Goal: Navigation & Orientation: Find specific page/section

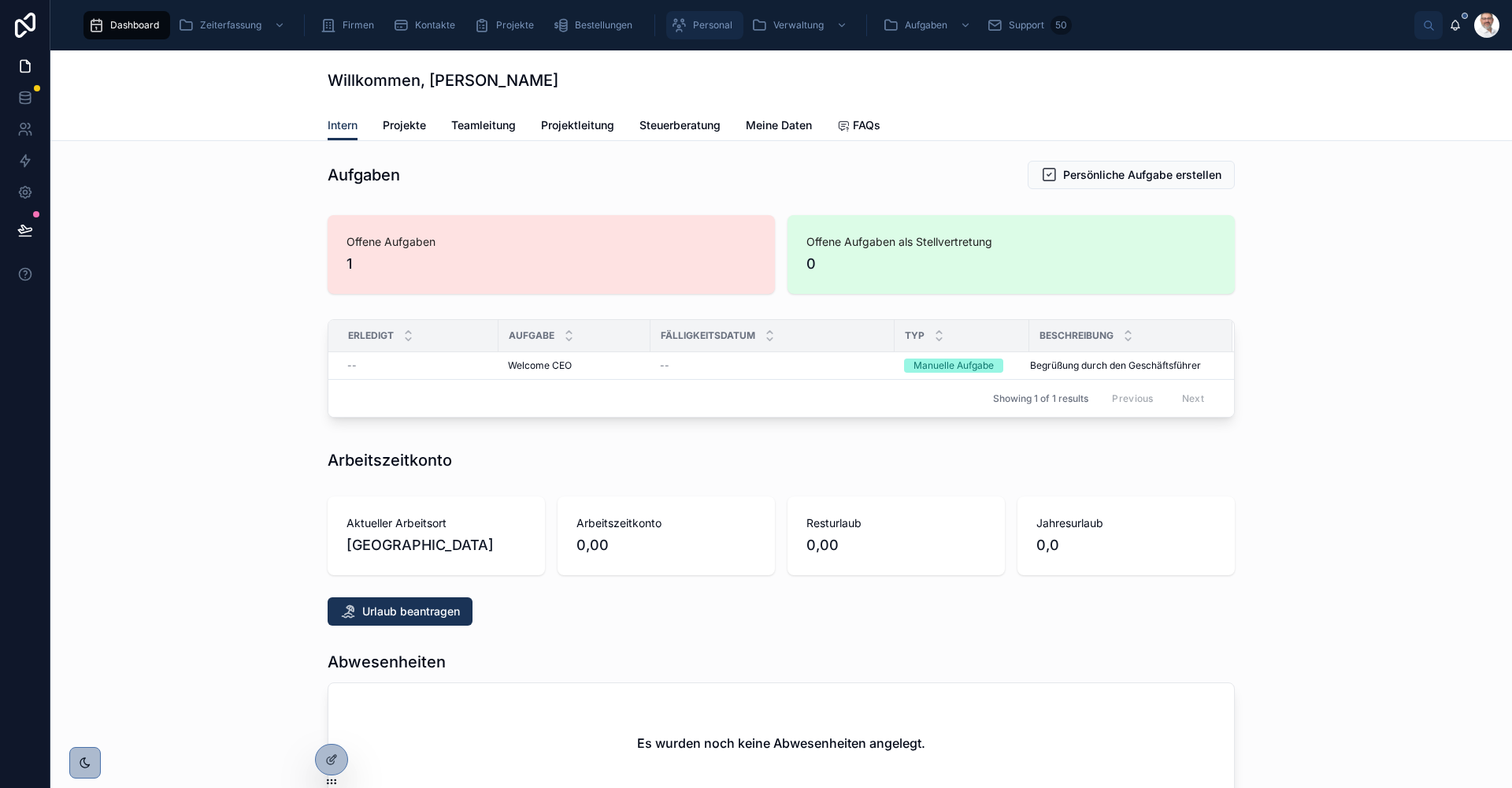
click at [708, 24] on span "Personal" at bounding box center [713, 25] width 40 height 13
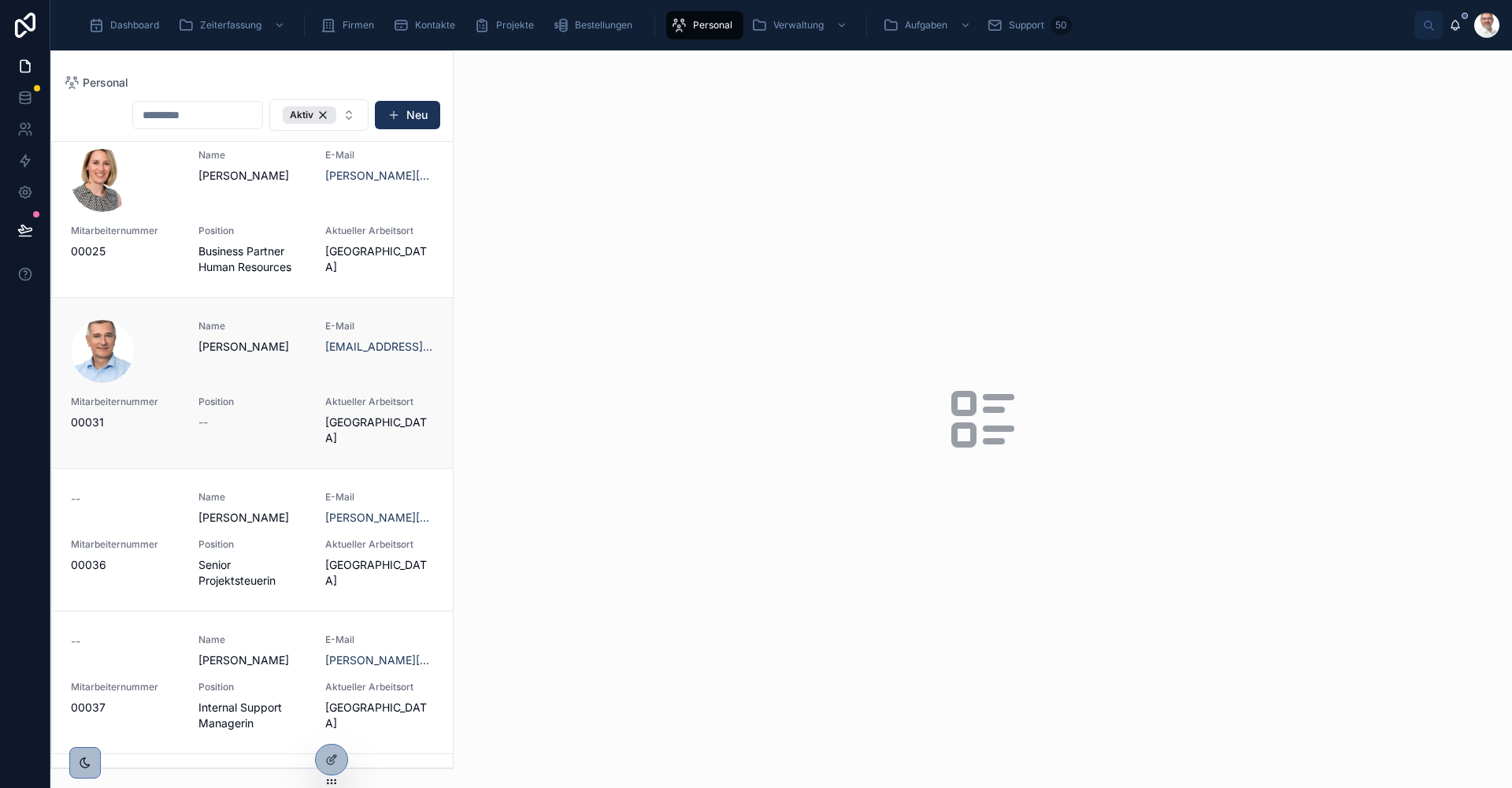
scroll to position [709, 0]
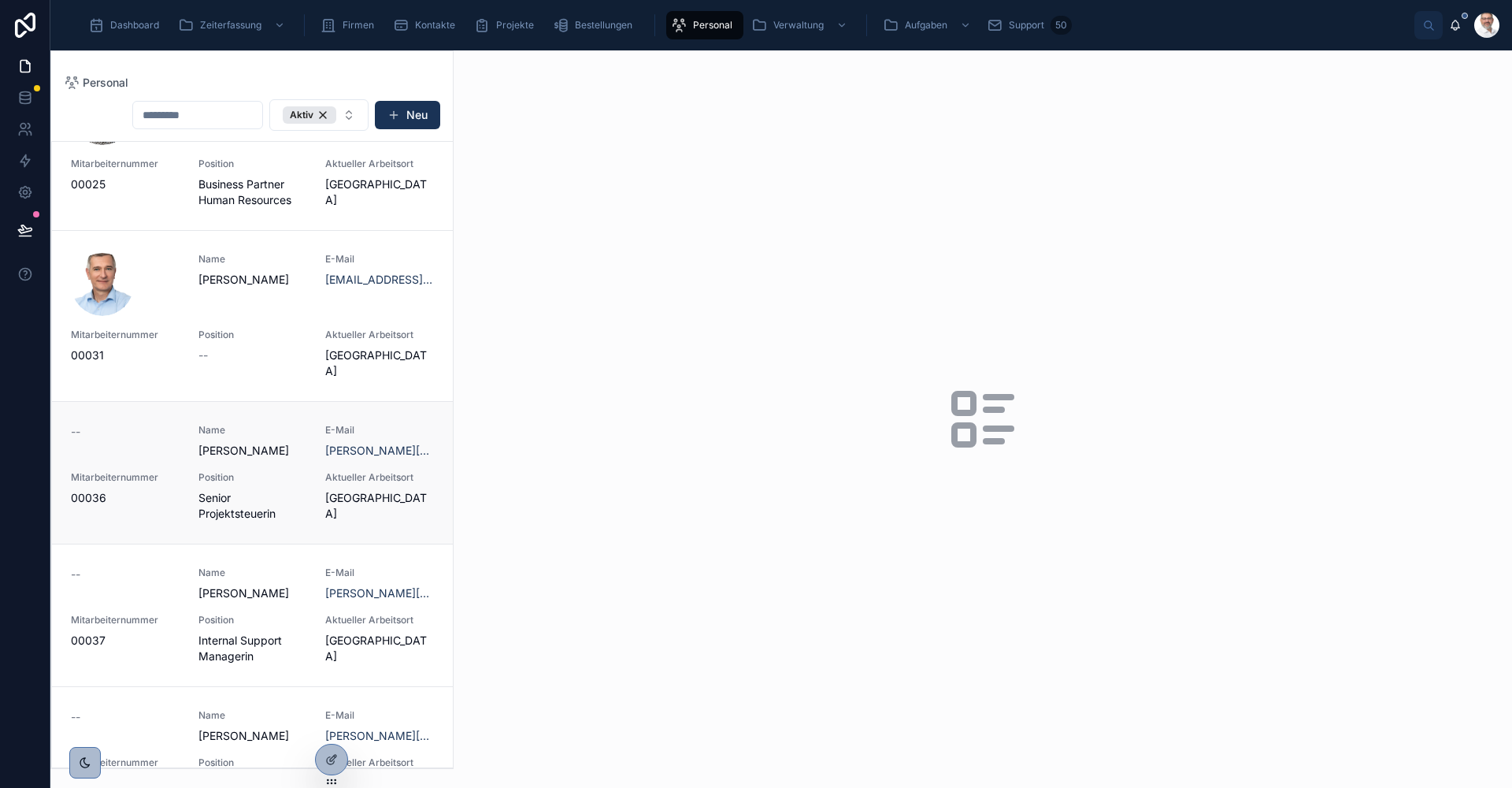
click at [392, 522] on span "[GEOGRAPHIC_DATA]" at bounding box center [379, 505] width 109 height 32
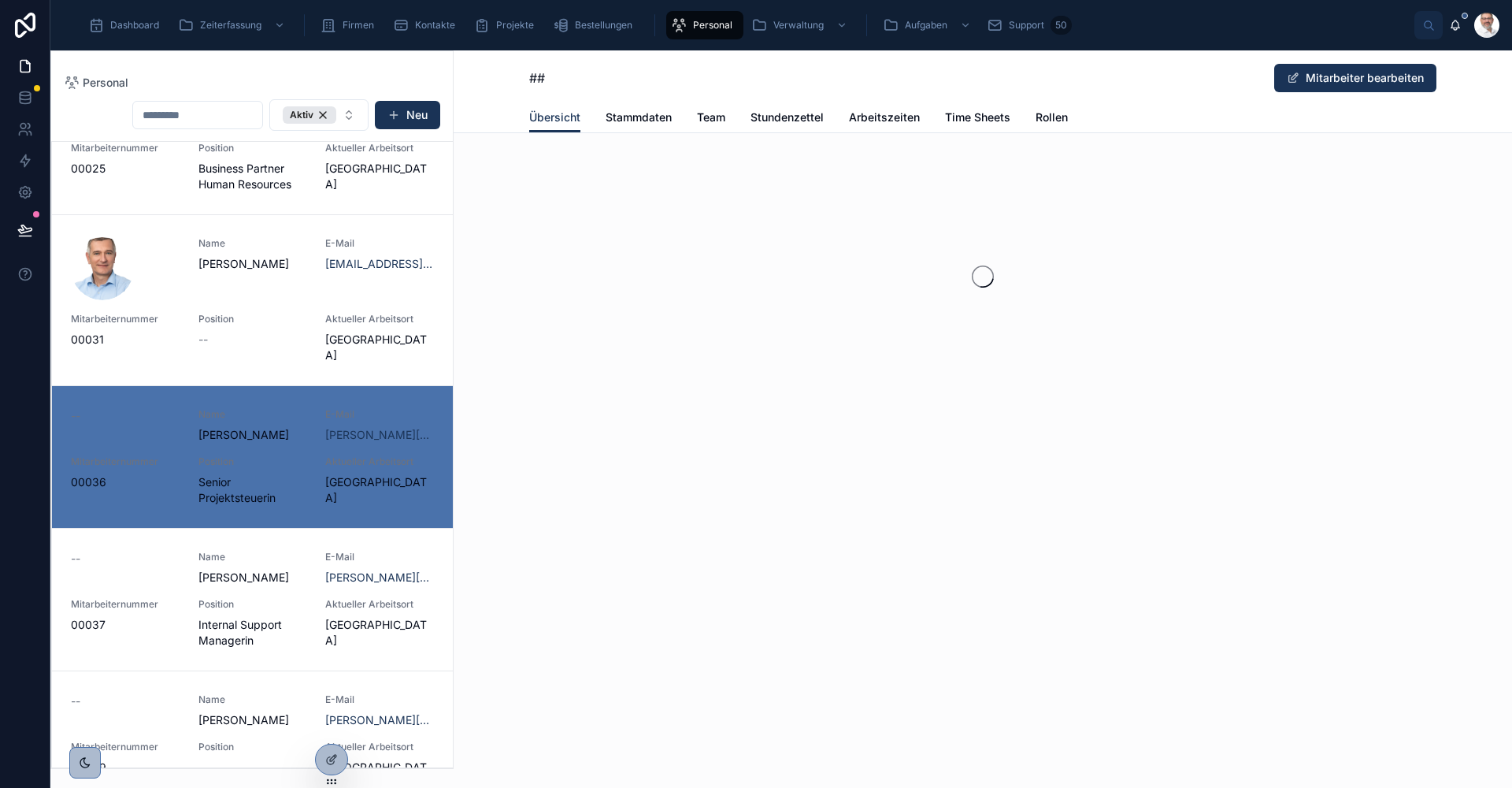
scroll to position [741, 0]
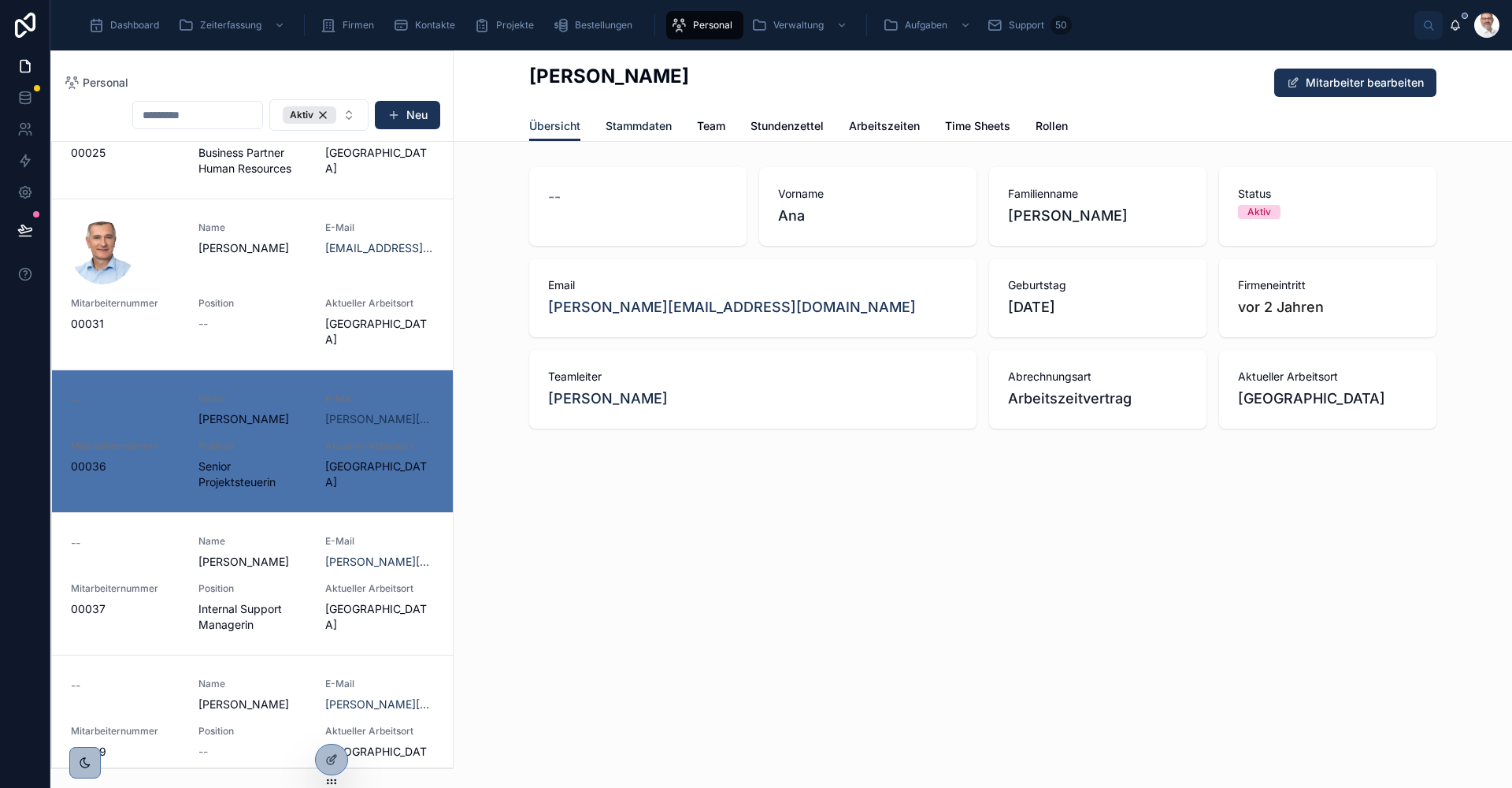
click at [646, 128] on span "Stammdaten" at bounding box center [638, 125] width 67 height 15
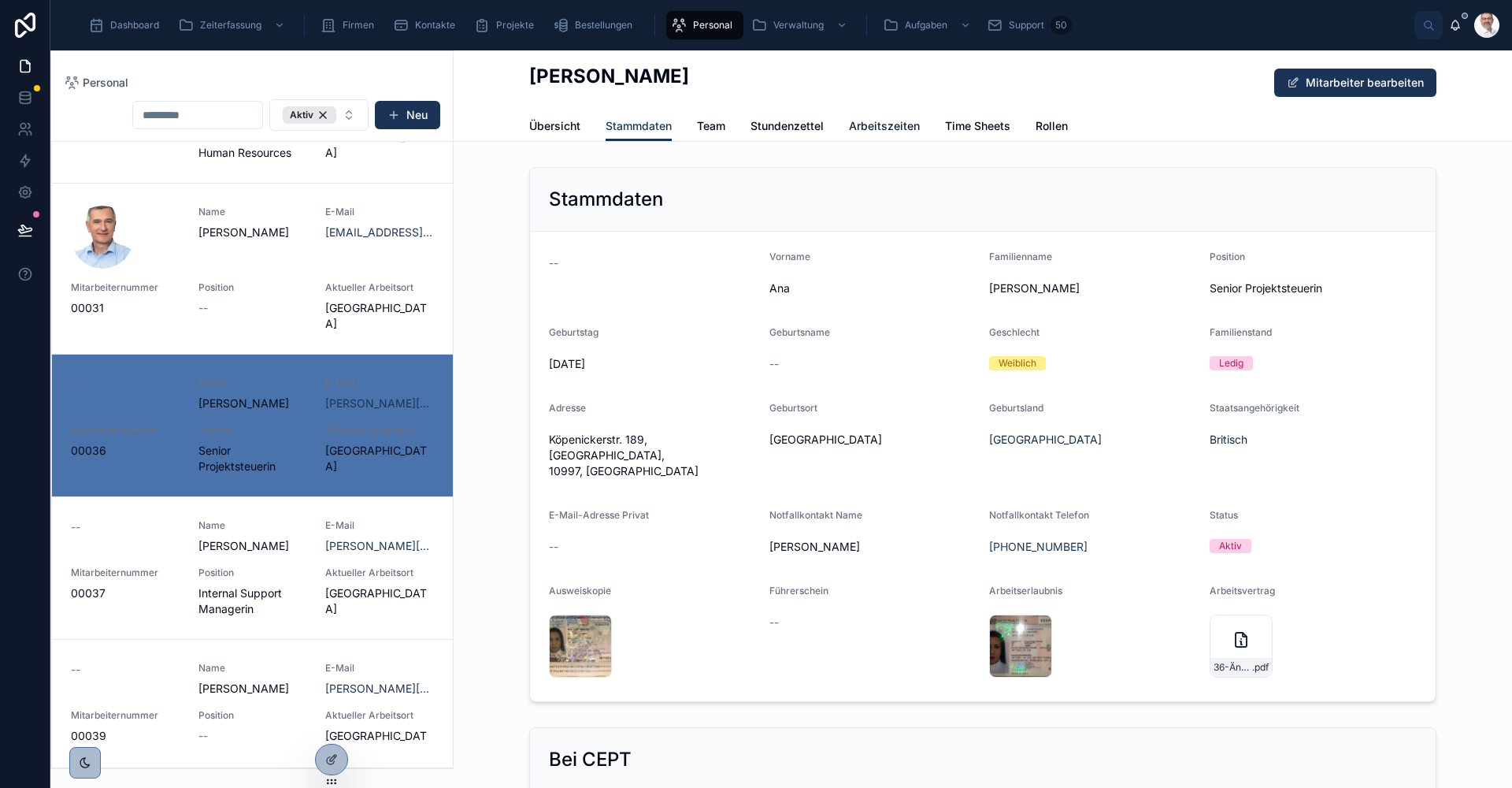
click at [865, 114] on link "Arbeitszeiten" at bounding box center [883, 127] width 70 height 32
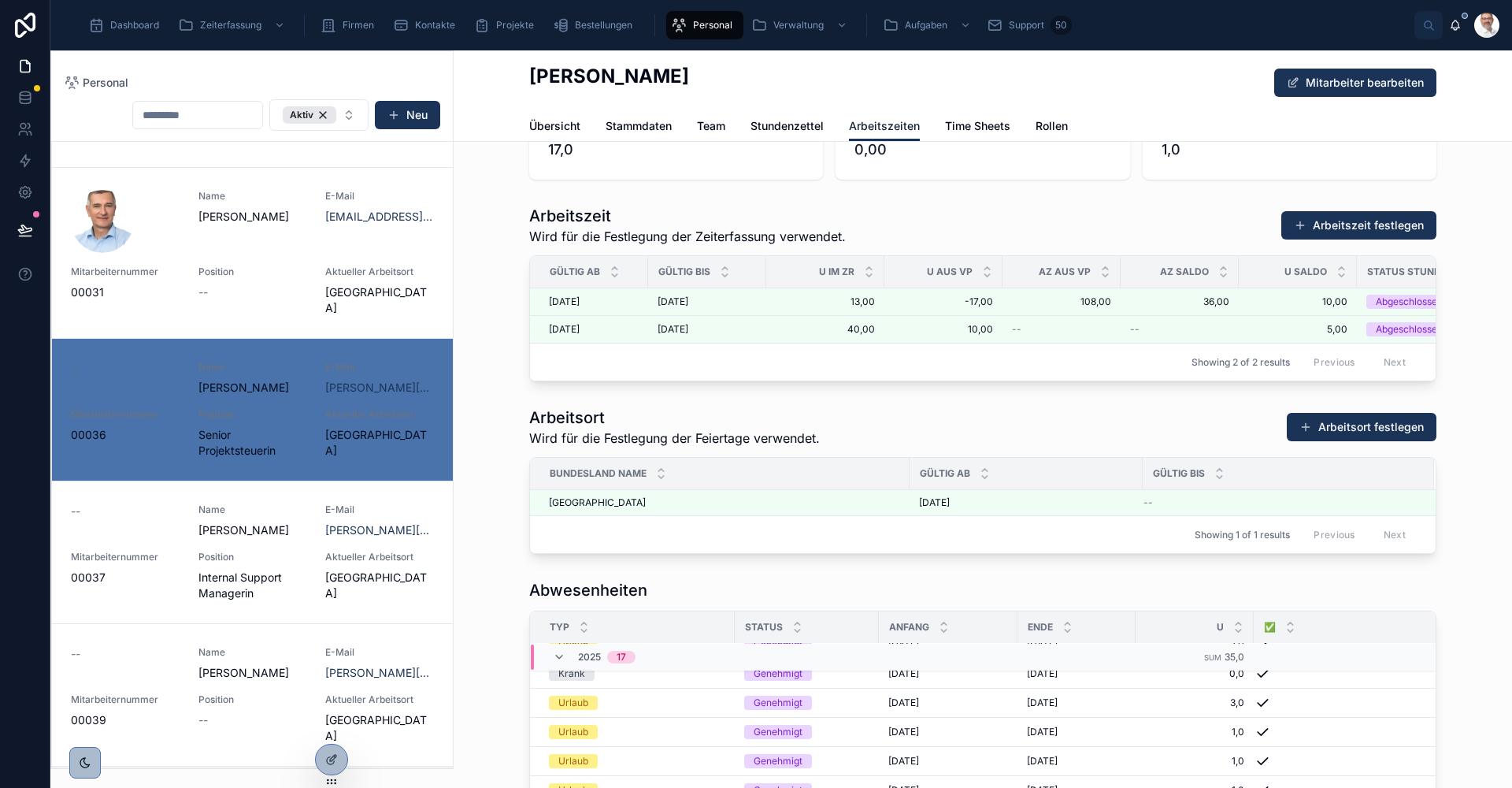
scroll to position [79, 0]
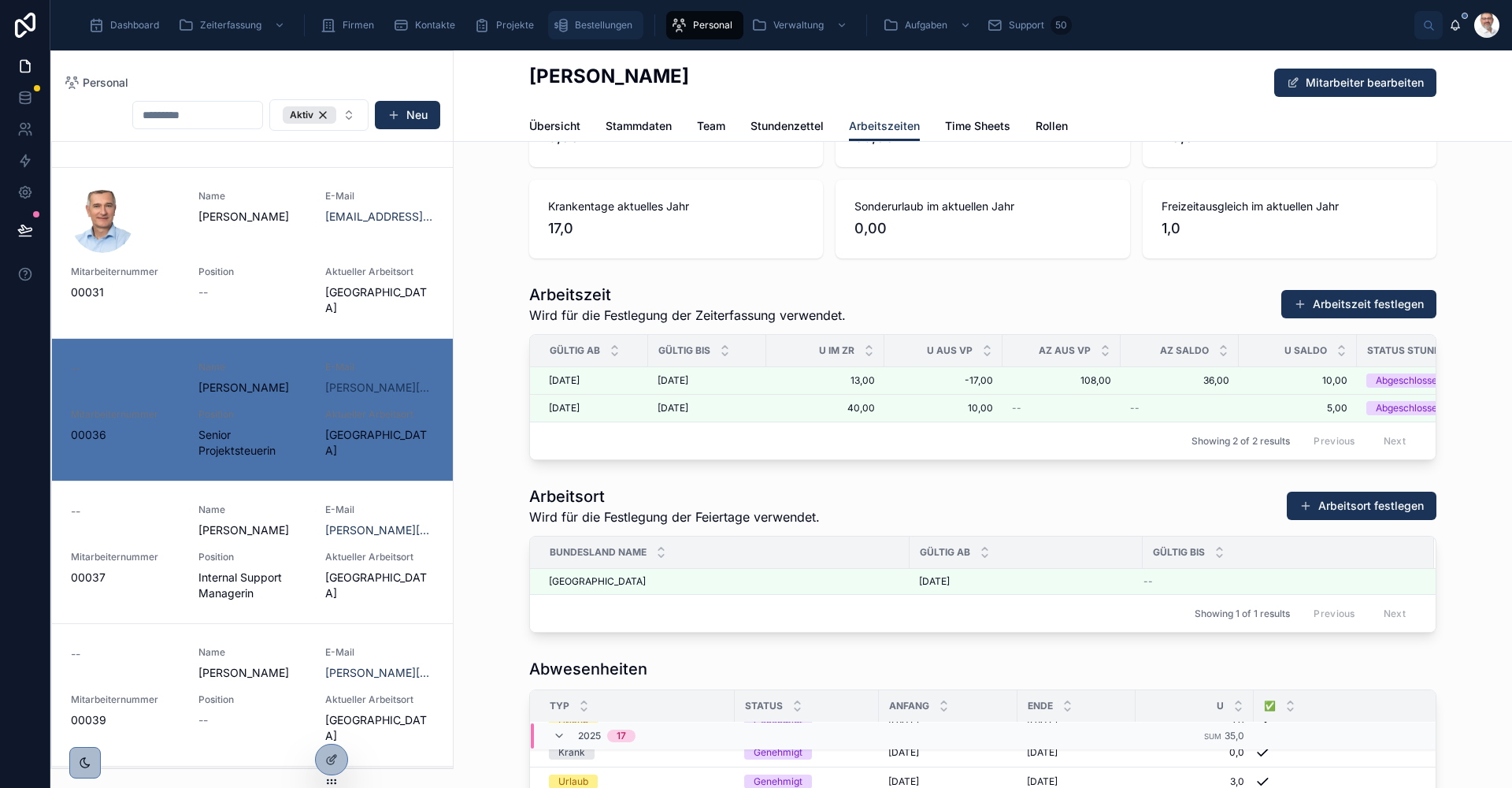
click at [606, 22] on span "Bestellungen" at bounding box center [604, 25] width 58 height 13
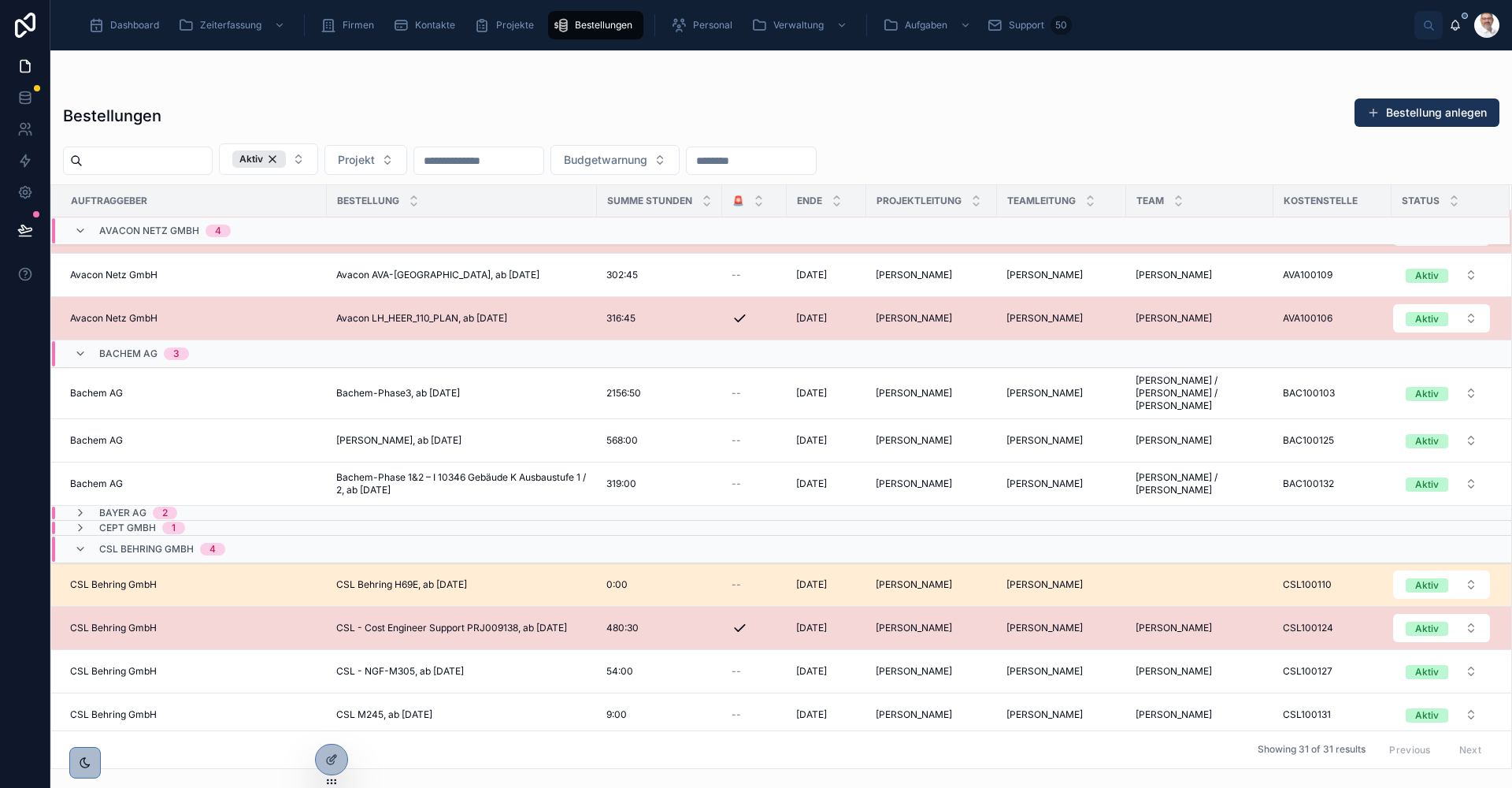
scroll to position [79, 0]
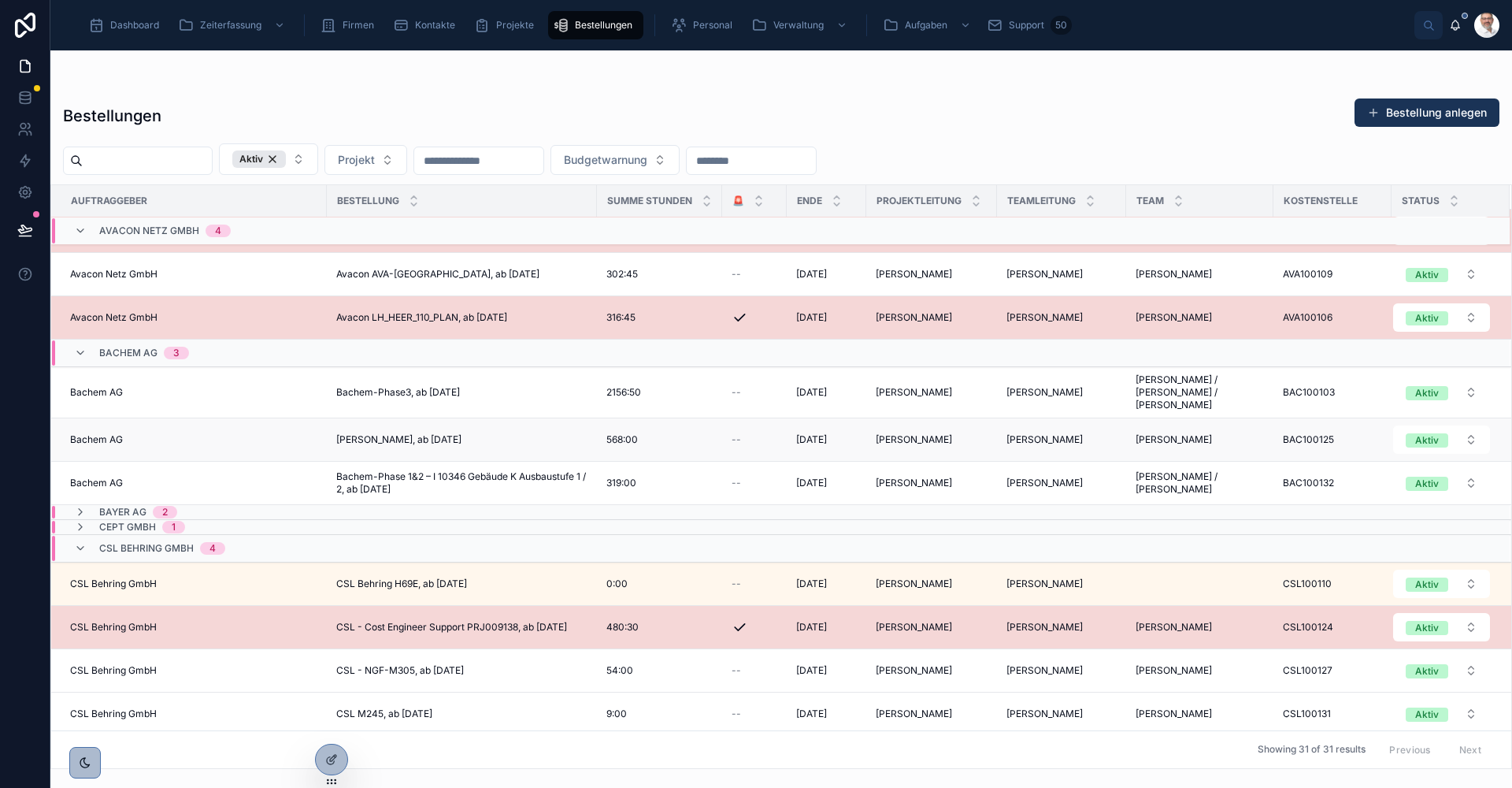
click at [462, 433] on span "[PERSON_NAME], ab [DATE]" at bounding box center [399, 439] width 125 height 13
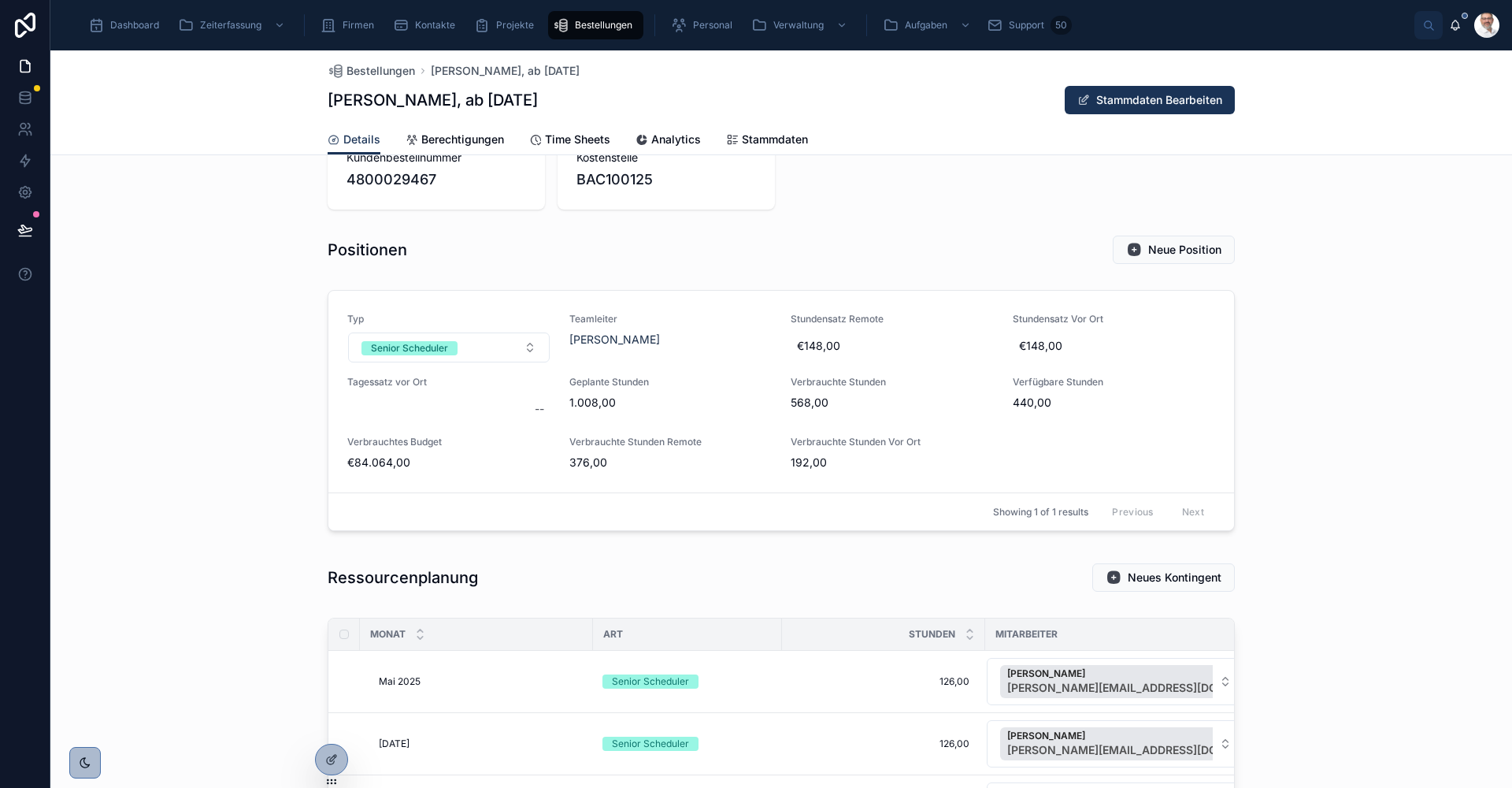
scroll to position [236, 0]
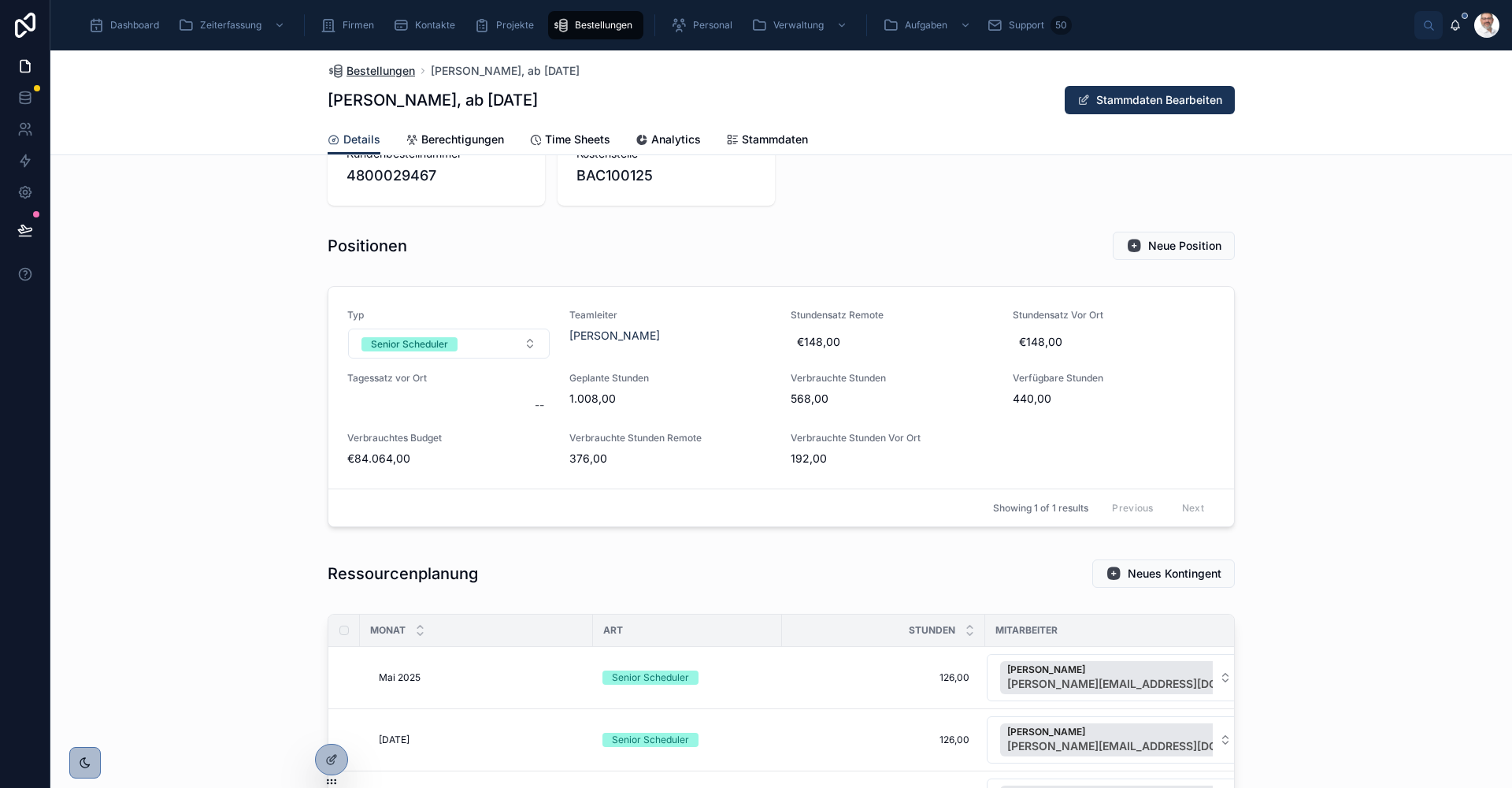
click at [359, 65] on span "Bestellungen" at bounding box center [380, 70] width 68 height 15
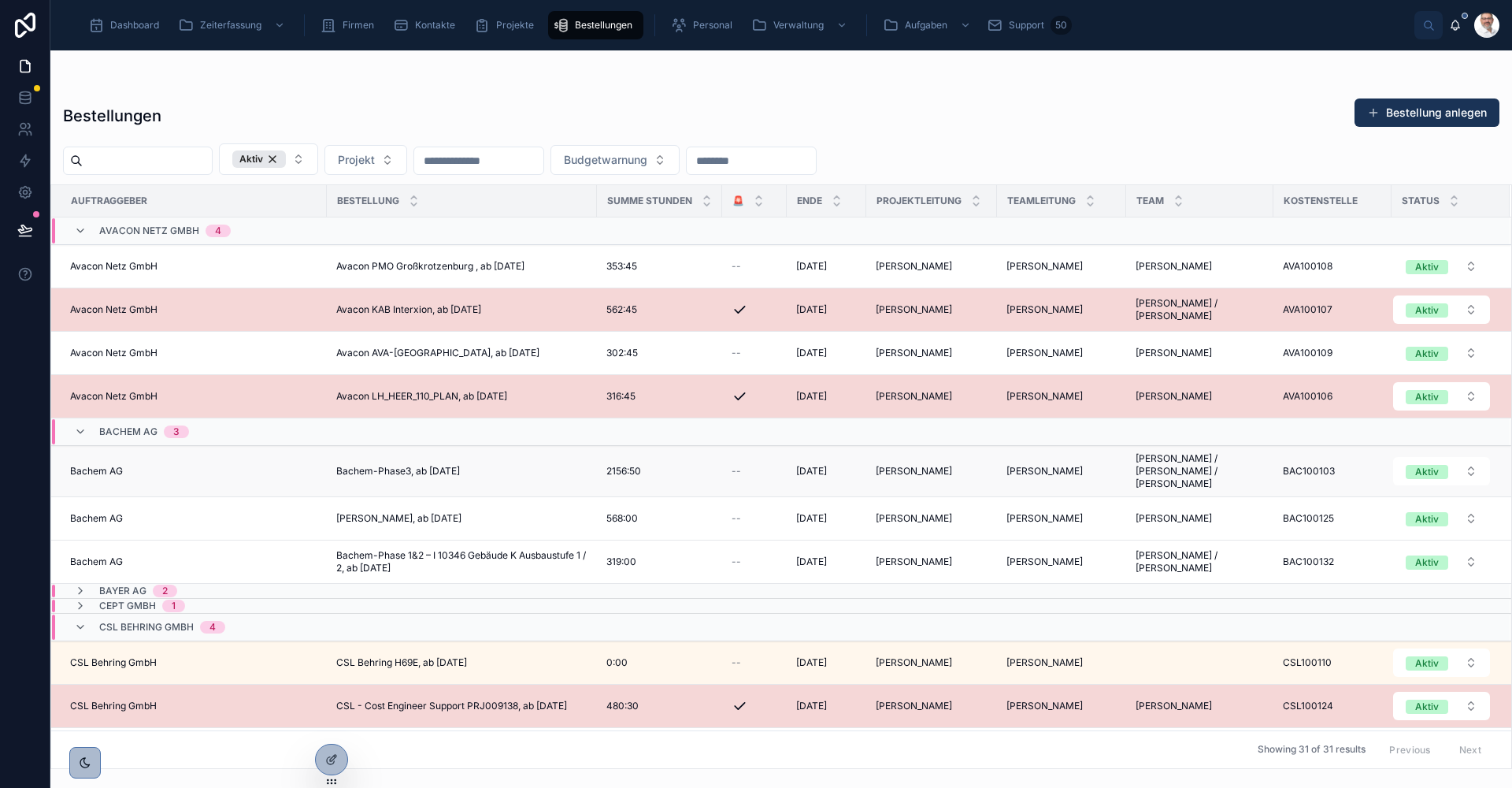
click at [487, 465] on div "Bachem-Phase3, ab [DATE] Bachem-Phase3, ab [DATE]" at bounding box center [462, 471] width 252 height 13
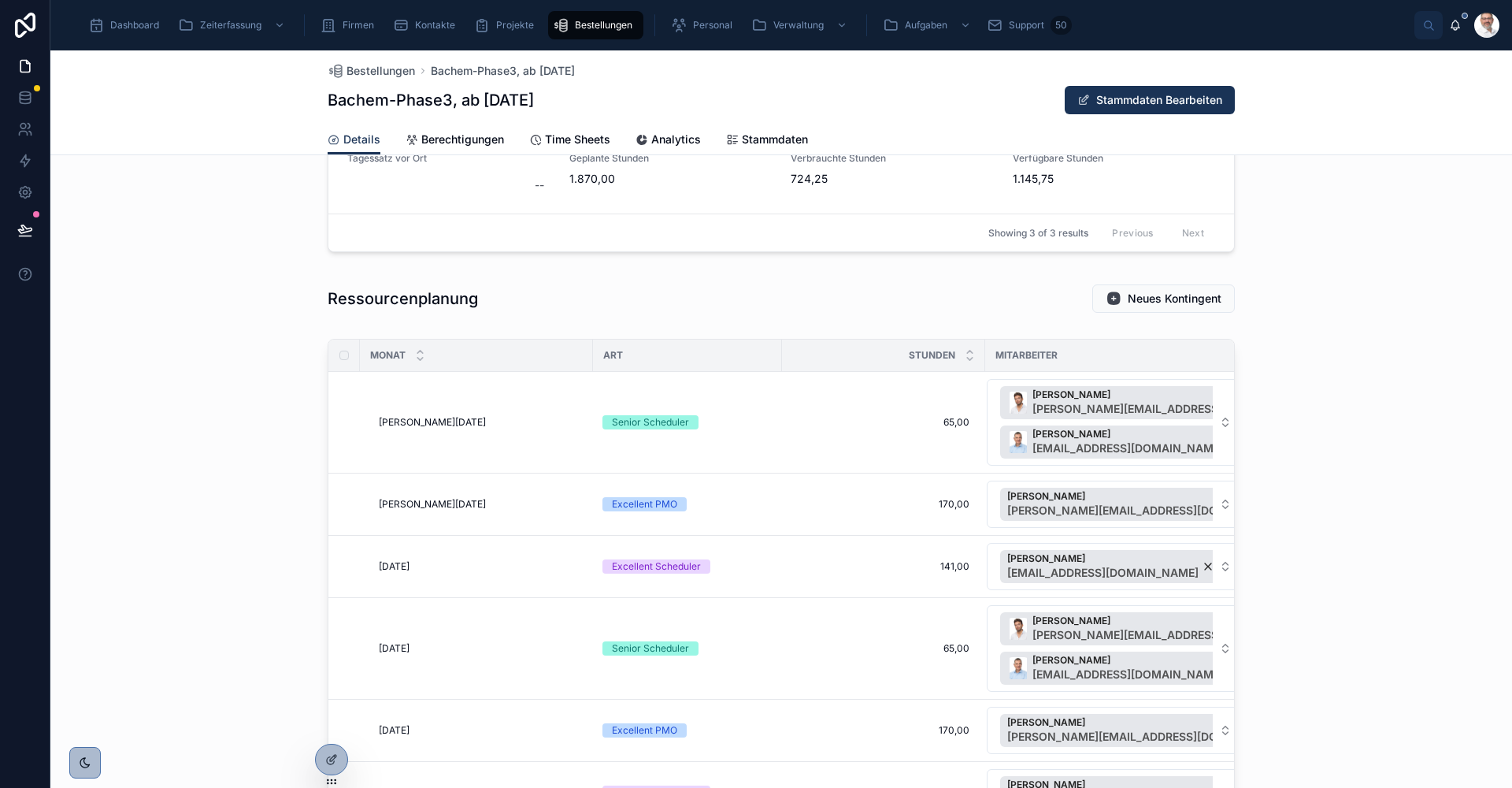
scroll to position [866, 0]
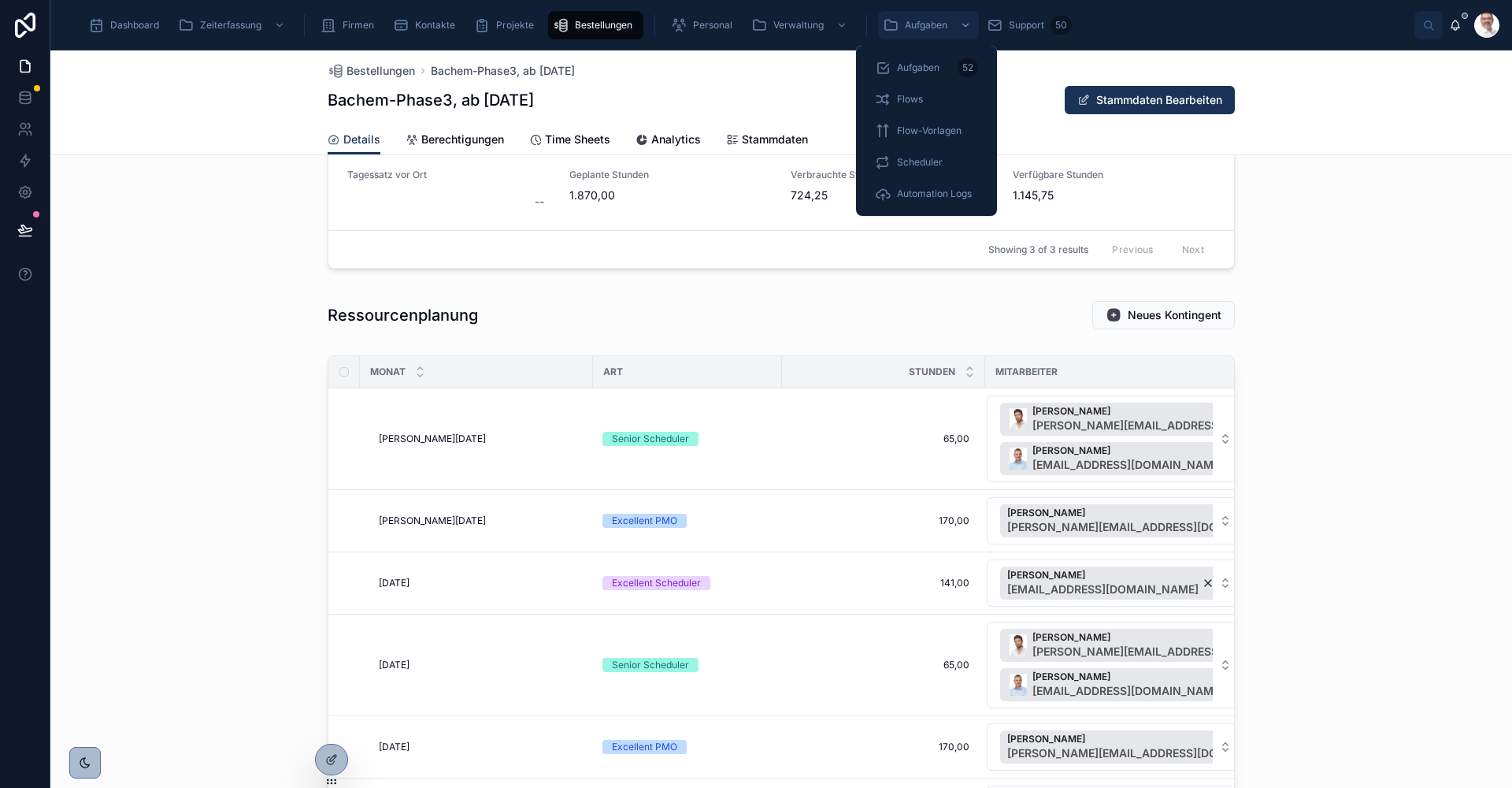
click at [912, 27] on span "Aufgaben" at bounding box center [926, 25] width 42 height 13
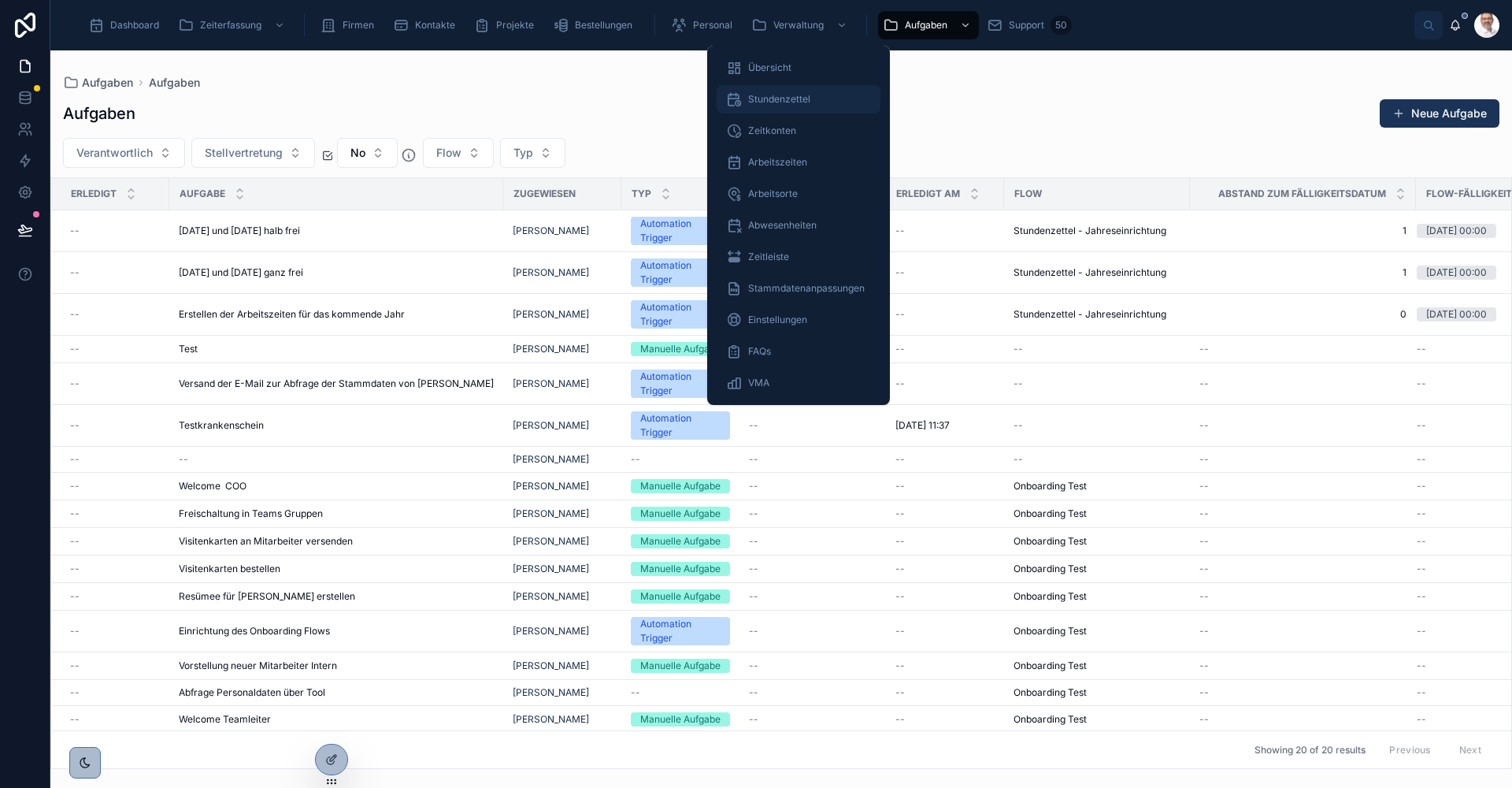
click at [793, 107] on div "Stundenzettel" at bounding box center [798, 99] width 145 height 25
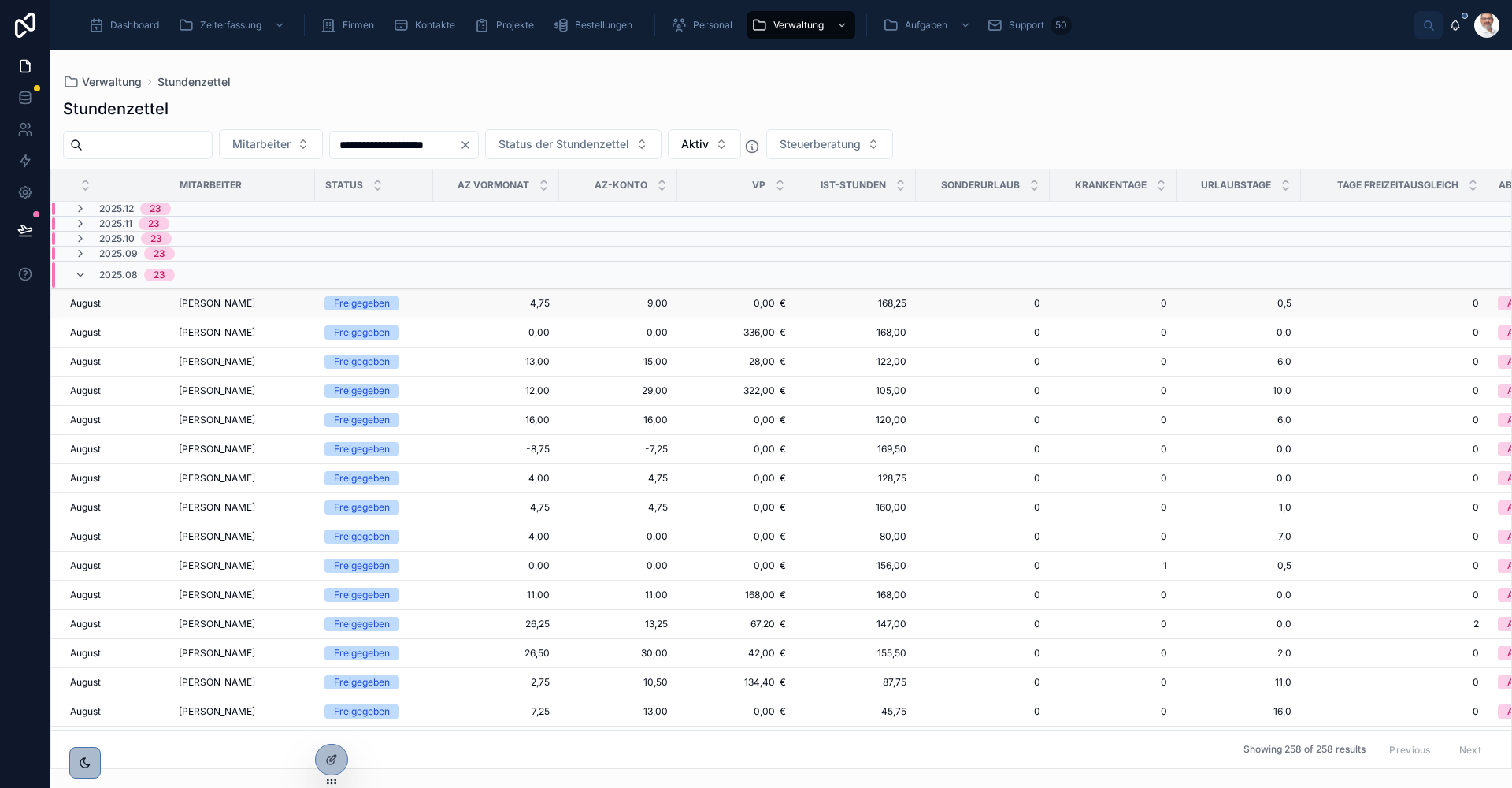
click at [216, 304] on span "[PERSON_NAME]" at bounding box center [216, 303] width 76 height 13
